Goal: Task Accomplishment & Management: Complete application form

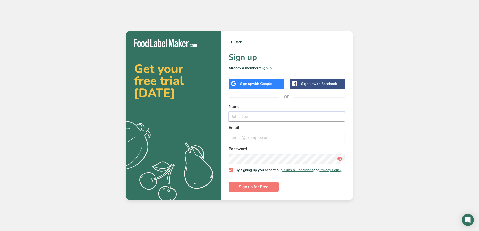
click at [259, 113] on input "text" at bounding box center [287, 117] width 116 height 10
type input "[PERSON_NAME]"
type input "h"
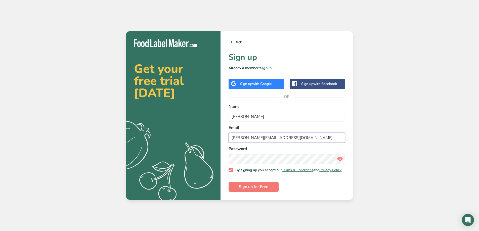
type input "[PERSON_NAME][EMAIL_ADDRESS][DOMAIN_NAME]"
click at [256, 185] on button "Sign up for Free" at bounding box center [254, 187] width 50 height 10
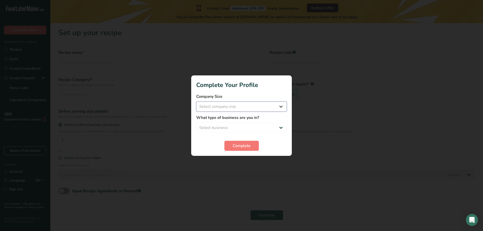
click at [279, 107] on select "Select company size Fewer than 10 Employees 10 to 50 Employees 51 to 500 Employ…" at bounding box center [241, 107] width 91 height 10
select select "2"
click at [196, 102] on select "Select company size Fewer than 10 Employees 10 to 50 Employees 51 to 500 Employ…" at bounding box center [241, 107] width 91 height 10
click at [283, 128] on select "Select business Packaged Food Manufacturer Restaurant & Cafe Bakery Meal Plans …" at bounding box center [241, 128] width 91 height 10
select select "1"
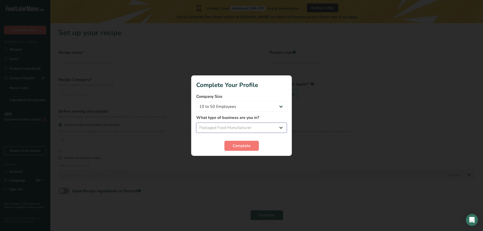
click at [196, 123] on select "Select business Packaged Food Manufacturer Restaurant & Cafe Bakery Meal Plans …" at bounding box center [241, 128] width 91 height 10
click at [243, 144] on span "Complete" at bounding box center [242, 146] width 18 height 6
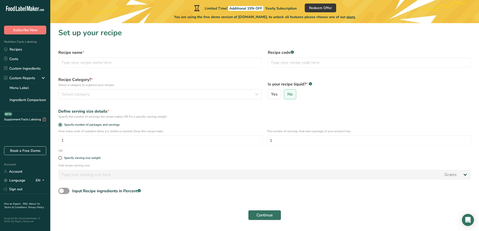
click at [354, 18] on span "plans" at bounding box center [351, 17] width 9 height 5
